Goal: Task Accomplishment & Management: Use online tool/utility

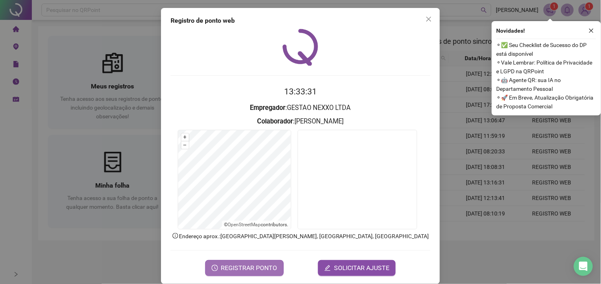
click at [237, 269] on span "REGISTRAR PONTO" at bounding box center [249, 268] width 56 height 10
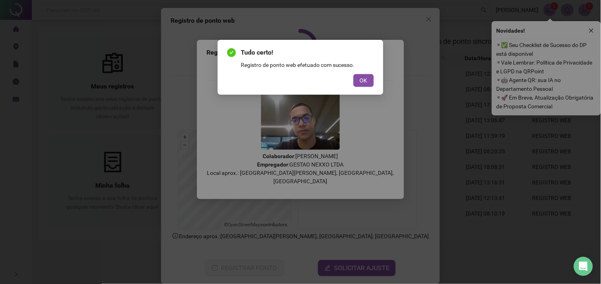
click at [353, 86] on div "OK" at bounding box center [300, 80] width 147 height 13
click at [357, 84] on button "OK" at bounding box center [363, 80] width 20 height 13
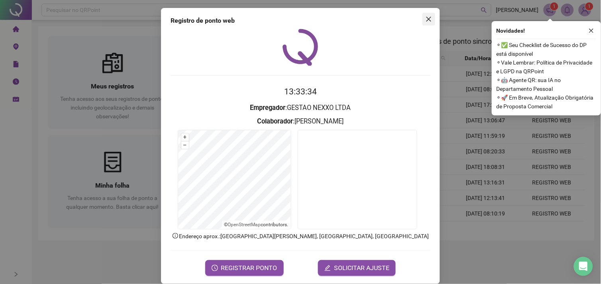
click at [426, 21] on icon "close" at bounding box center [428, 19] width 5 height 5
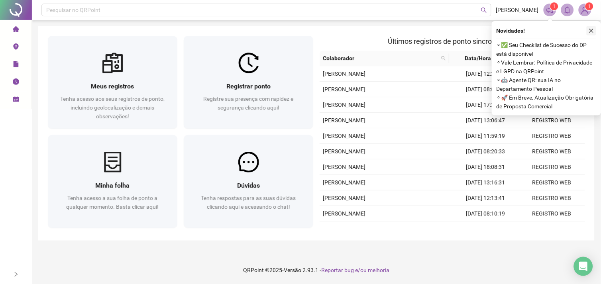
click at [591, 28] on icon "close" at bounding box center [591, 31] width 6 height 6
click at [590, 28] on icon "close" at bounding box center [591, 31] width 6 height 6
